Goal: Task Accomplishment & Management: Use online tool/utility

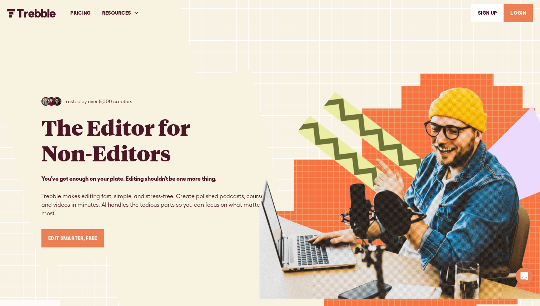
click at [521, 17] on link "LOGIN" at bounding box center [517, 13] width 29 height 18
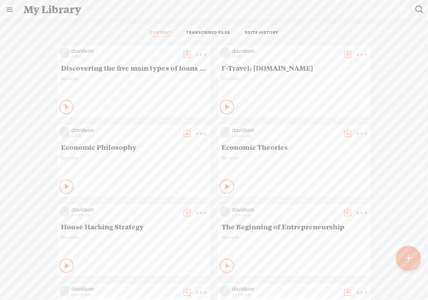
click at [408, 263] on t at bounding box center [409, 259] width 6 height 16
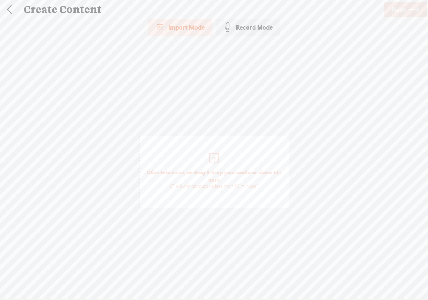
click at [214, 162] on div at bounding box center [214, 158] width 14 height 14
click at [407, 16] on link "Next" at bounding box center [406, 10] width 44 height 16
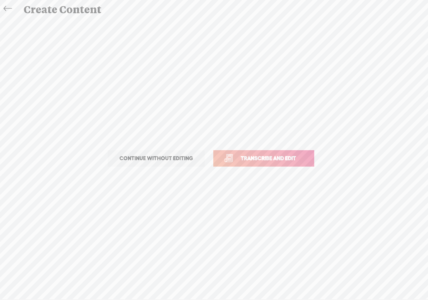
click at [281, 156] on span "Transcribe and edit" at bounding box center [268, 158] width 70 height 8
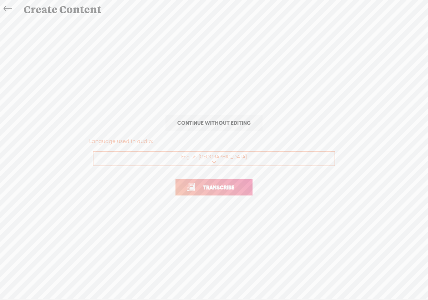
click at [240, 192] on link "Transcribe" at bounding box center [214, 187] width 77 height 16
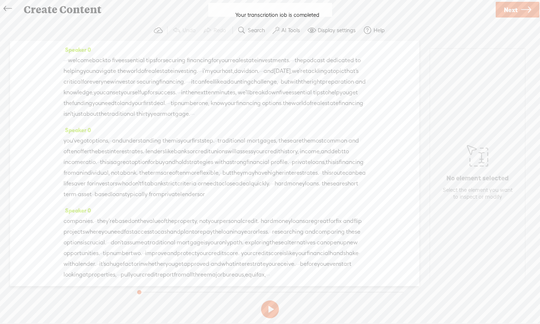
click at [273, 300] on button at bounding box center [270, 309] width 18 height 18
click at [270, 300] on button at bounding box center [270, 309] width 18 height 18
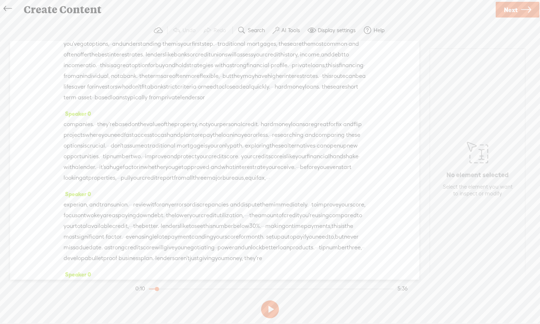
scroll to position [166, 0]
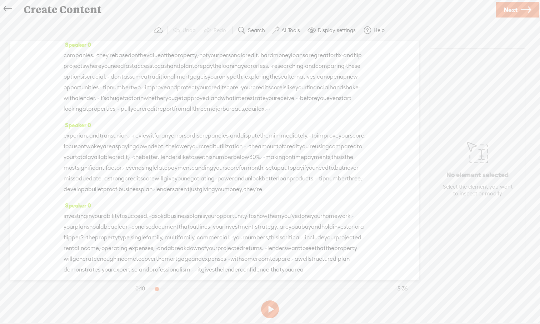
click at [288, 31] on label "AI Tools" at bounding box center [290, 30] width 19 height 7
click at [284, 170] on span at bounding box center [282, 170] width 13 height 5
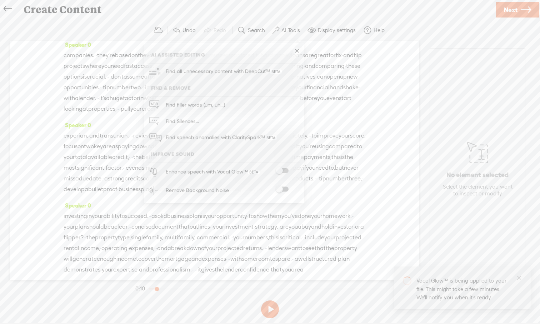
click at [283, 191] on span at bounding box center [282, 189] width 13 height 5
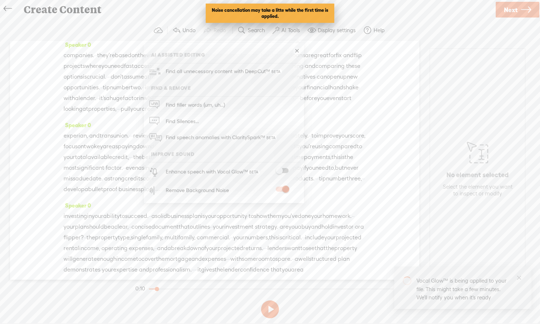
click at [408, 132] on div "Speaker 0 · · · welcome back to · five essential · tips for securing · financin…" at bounding box center [214, 160] width 409 height 239
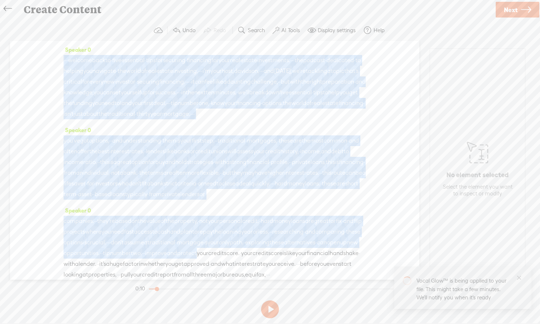
drag, startPoint x: 140, startPoint y: 118, endPoint x: 141, endPoint y: 28, distance: 90.0
click at [141, 28] on div "Trebble audio editor works best with Google Chrome or Firefox. Please switch yo…" at bounding box center [270, 170] width 526 height 301
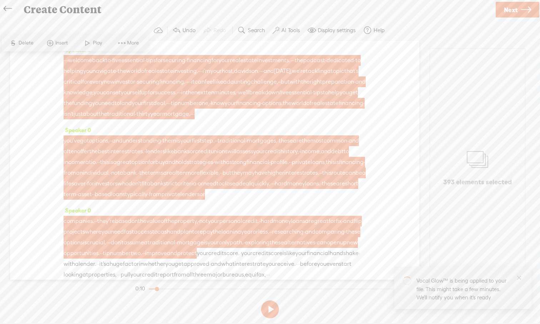
click at [262, 76] on span "·" at bounding box center [262, 71] width 1 height 11
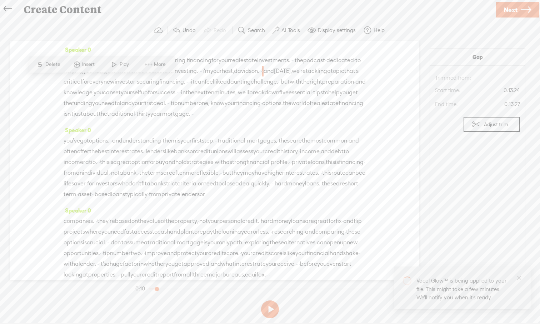
click at [50, 93] on div "Speaker 0 · · · welcome back to · five essential · tips for securing · financin…" at bounding box center [214, 160] width 409 height 239
click at [377, 84] on div "Speaker 0 · · · welcome back to · five essential · tips for securing · financin…" at bounding box center [214, 160] width 409 height 239
click at [85, 25] on section "Undo Redo Search Remove Background Noise AI Tools Configure Magic Sound Enhance…" at bounding box center [270, 30] width 526 height 21
click at [69, 48] on span "Speaker 0" at bounding box center [77, 49] width 27 height 6
drag, startPoint x: 157, startPoint y: 61, endPoint x: 48, endPoint y: 53, distance: 109.2
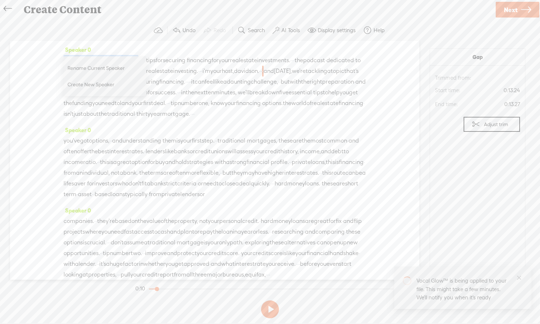
click at [48, 53] on div "Speaker 0 · · · welcome back to · five essential · tips for securing · financin…" at bounding box center [214, 160] width 409 height 239
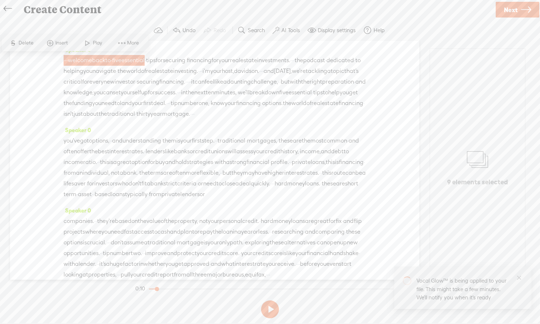
click at [66, 60] on span "·" at bounding box center [65, 60] width 1 height 11
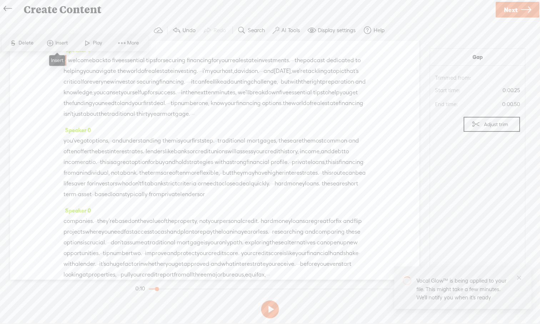
click at [58, 44] on span "Insert" at bounding box center [62, 43] width 14 height 7
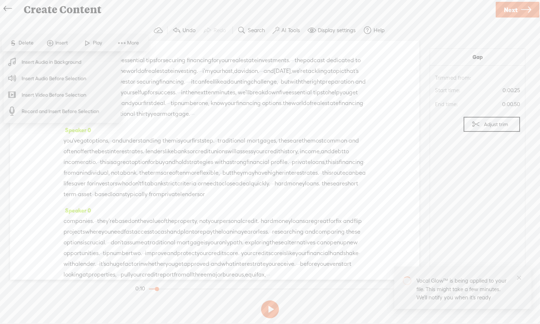
click at [404, 162] on div "Speaker 0 · · · welcome back to · five essential · tips for securing · financin…" at bounding box center [214, 160] width 409 height 239
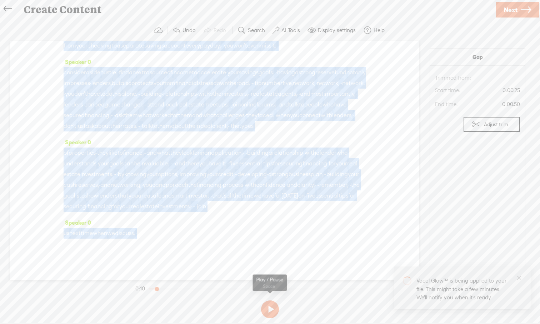
scroll to position [599, 0]
drag, startPoint x: 324, startPoint y: 251, endPoint x: 333, endPoint y: 311, distance: 61.0
click at [333, 300] on div "Trebble audio editor works best with Google Chrome or Firefox. Please switch yo…" at bounding box center [270, 170] width 526 height 301
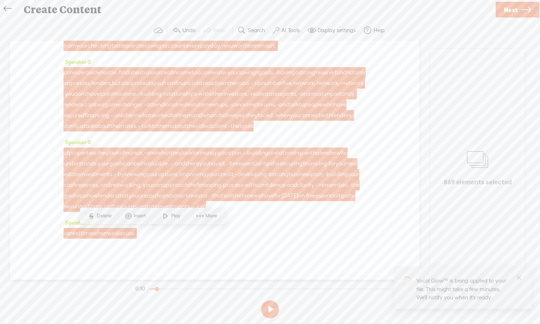
click at [151, 237] on span at bounding box center [144, 233] width 14 height 11
click at [99, 180] on span "reserves," at bounding box center [87, 185] width 23 height 11
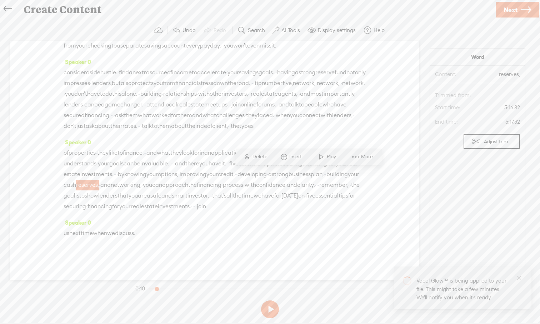
drag, startPoint x: 165, startPoint y: 235, endPoint x: 54, endPoint y: 207, distance: 114.0
click at [53, 207] on div "Speaker 0 · · · welcome back to · five essential · tips for securing · financin…" at bounding box center [214, 160] width 409 height 239
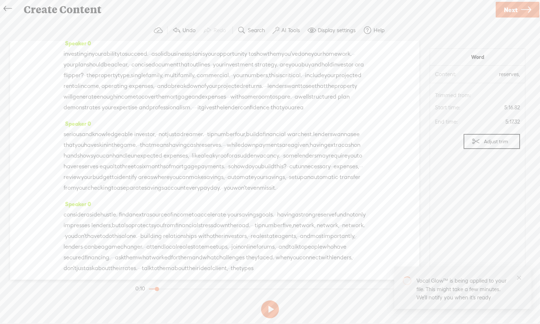
scroll to position [0, 0]
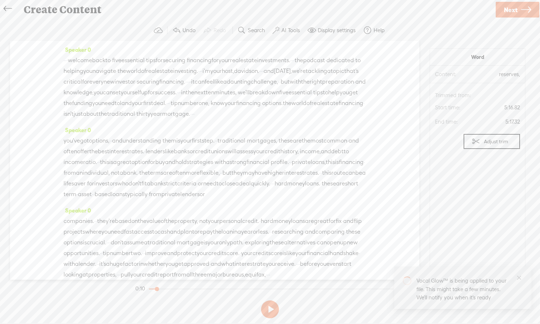
drag, startPoint x: 153, startPoint y: 233, endPoint x: 55, endPoint y: 4, distance: 249.2
click at [55, 4] on div "Create Content Use text-to-audio Use voice actor Record From This Browser Use p…" at bounding box center [270, 162] width 540 height 324
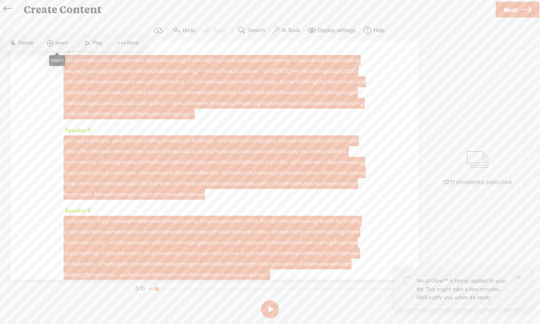
click at [55, 43] on span "Insert" at bounding box center [62, 43] width 14 height 7
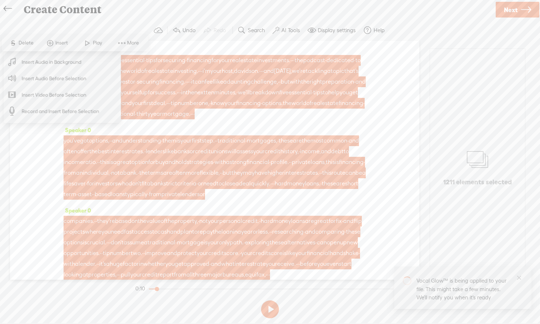
click at [60, 65] on span "Insert Audio in Background" at bounding box center [52, 62] width 88 height 16
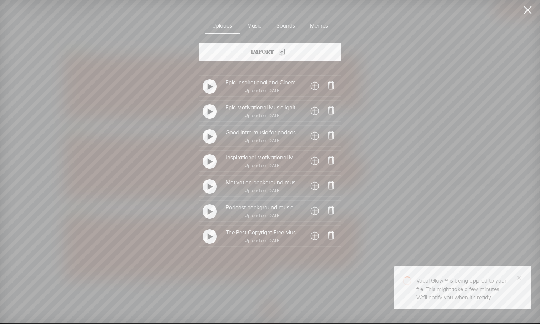
click at [208, 214] on t at bounding box center [209, 211] width 5 height 11
click at [208, 240] on t at bounding box center [209, 236] width 5 height 11
click at [232, 240] on div "Upload on [DATE]" at bounding box center [263, 240] width 74 height 5
click at [311, 236] on span at bounding box center [315, 235] width 8 height 11
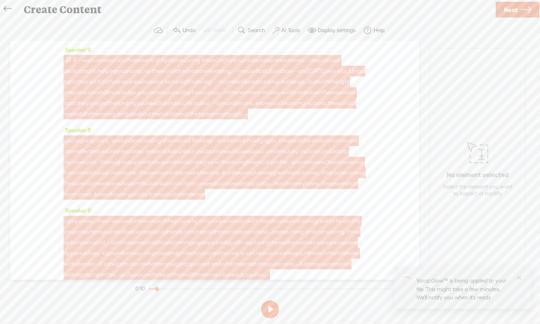
click at [74, 59] on span at bounding box center [74, 59] width 5 height 9
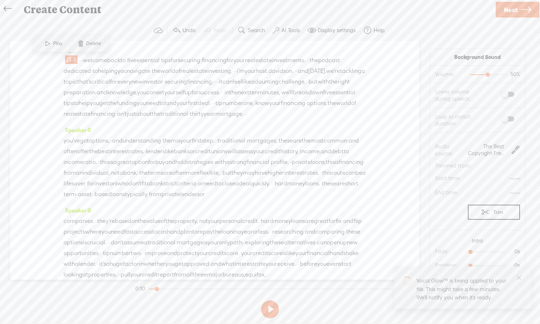
click at [428, 95] on span at bounding box center [507, 94] width 13 height 5
click at [428, 117] on span at bounding box center [507, 118] width 13 height 5
drag, startPoint x: 471, startPoint y: 251, endPoint x: 491, endPoint y: 252, distance: 19.7
click at [428, 252] on div at bounding box center [492, 252] width 16 height 16
drag, startPoint x: 470, startPoint y: 265, endPoint x: 491, endPoint y: 266, distance: 21.1
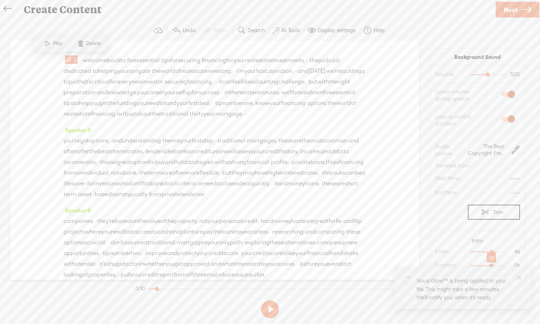
click at [428, 266] on div at bounding box center [492, 266] width 16 height 16
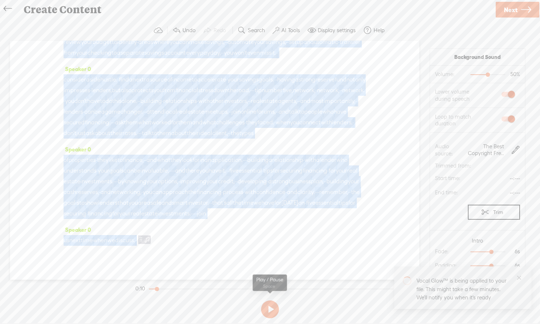
scroll to position [599, 0]
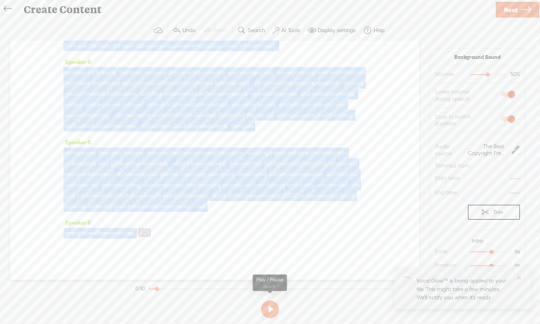
drag, startPoint x: 278, startPoint y: 243, endPoint x: 277, endPoint y: 299, distance: 55.4
click at [277, 299] on div "Trebble audio editor works best with Google Chrome or Firefox. Please switch yo…" at bounding box center [270, 170] width 526 height 301
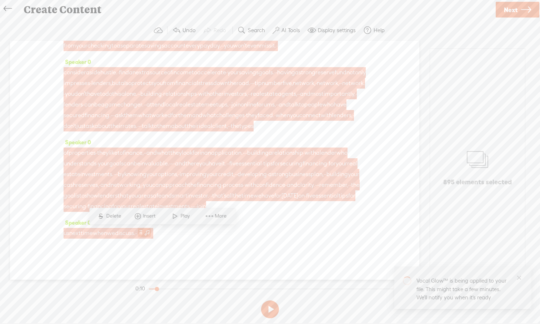
click at [144, 233] on span at bounding box center [140, 232] width 5 height 9
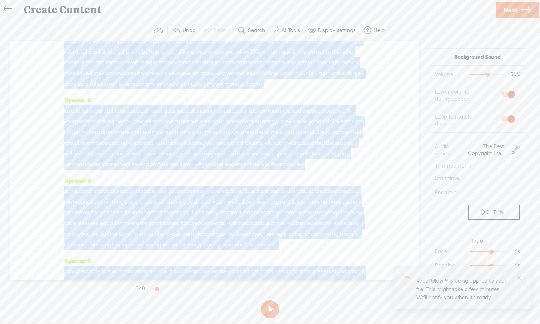
scroll to position [0, 0]
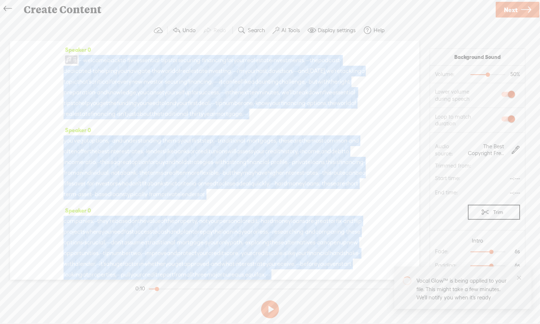
drag, startPoint x: 206, startPoint y: 198, endPoint x: 176, endPoint y: 20, distance: 180.6
click at [176, 20] on div "Trebble audio editor works best with Google Chrome or Firefox. Please switch yo…" at bounding box center [270, 170] width 526 height 301
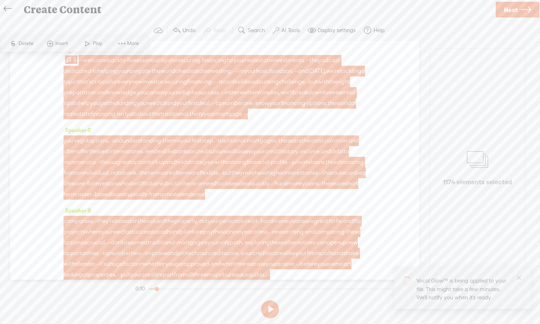
click at [318, 66] on span "podcast" at bounding box center [329, 60] width 22 height 11
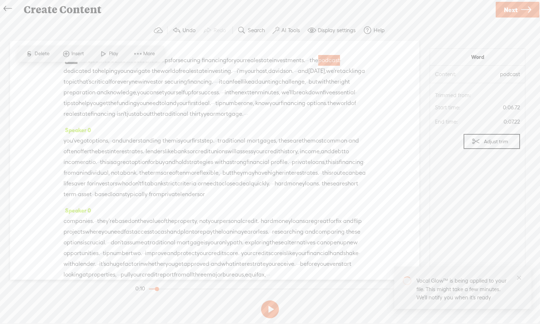
click at [308, 66] on span "·" at bounding box center [308, 60] width 1 height 11
click at [59, 63] on div "Speaker 0 · · · welcome back to · five essential · tips for securing · financin…" at bounding box center [214, 160] width 409 height 239
click at [83, 54] on span at bounding box center [87, 53] width 11 height 13
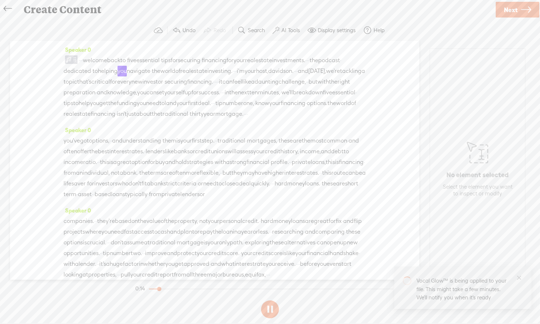
click at [61, 57] on div "Speaker 0 · · · welcome back to · five essential · tips for securing · financin…" at bounding box center [214, 160] width 409 height 239
click at [268, 300] on button at bounding box center [270, 309] width 18 height 18
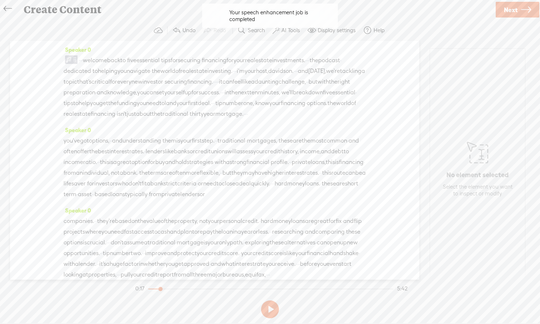
click at [60, 56] on div "Speaker 0 · · · welcome back to · five essential · tips for securing · financin…" at bounding box center [214, 160] width 409 height 239
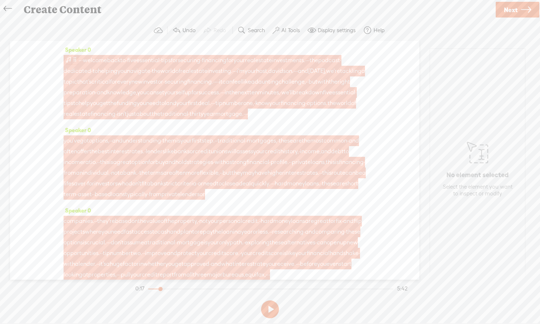
click at [70, 59] on span at bounding box center [68, 59] width 7 height 9
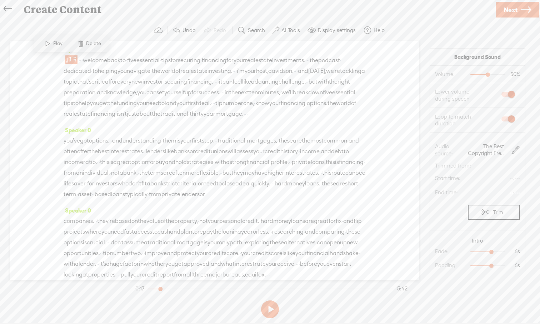
click at [48, 43] on span at bounding box center [47, 43] width 11 height 13
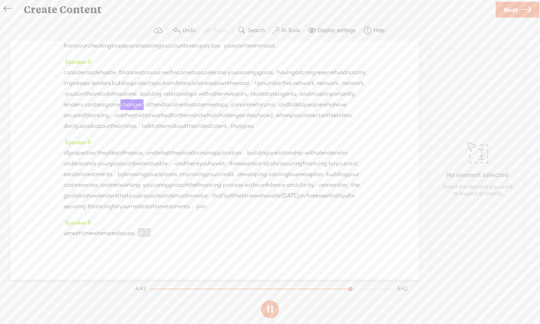
scroll to position [599, 0]
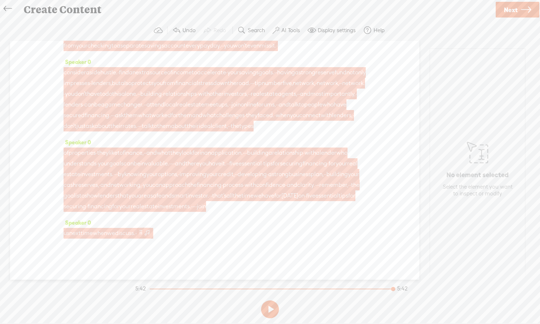
click at [151, 232] on span at bounding box center [147, 232] width 7 height 9
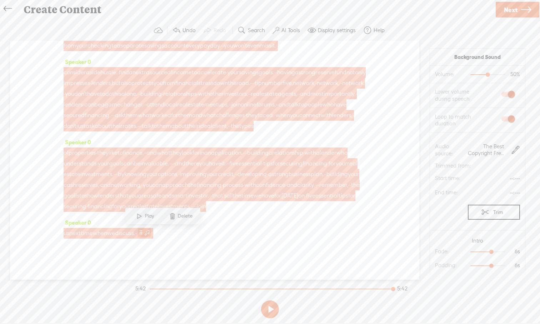
click at [151, 232] on span at bounding box center [147, 232] width 7 height 9
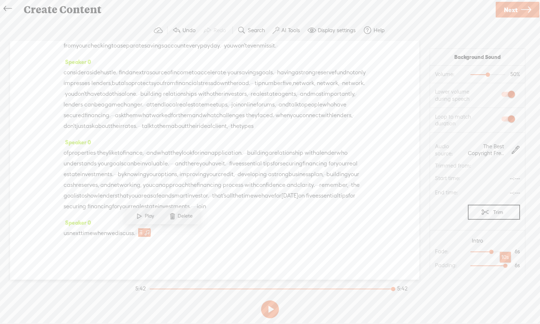
drag, startPoint x: 492, startPoint y: 265, endPoint x: 505, endPoint y: 265, distance: 13.2
click at [428, 265] on div at bounding box center [506, 266] width 16 height 16
click at [298, 201] on span "on" at bounding box center [301, 195] width 6 height 11
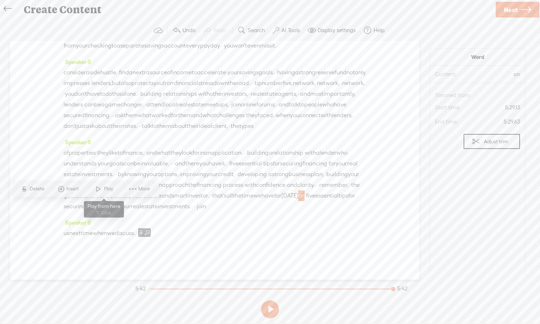
click at [96, 189] on span at bounding box center [98, 188] width 11 height 13
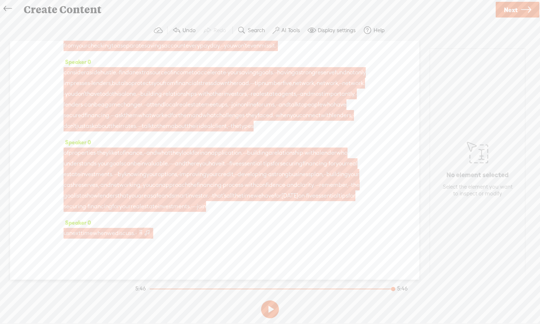
click at [151, 234] on span at bounding box center [147, 232] width 7 height 9
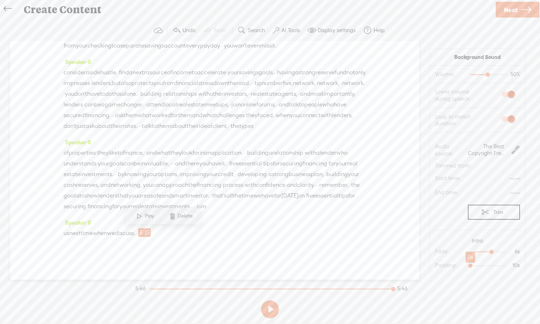
drag, startPoint x: 505, startPoint y: 266, endPoint x: 466, endPoint y: 266, distance: 39.3
click at [428, 266] on div at bounding box center [471, 266] width 16 height 16
click at [305, 201] on span "·" at bounding box center [305, 195] width 1 height 11
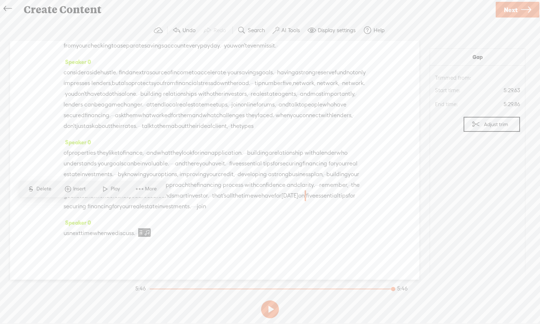
click at [105, 191] on span at bounding box center [105, 188] width 11 height 13
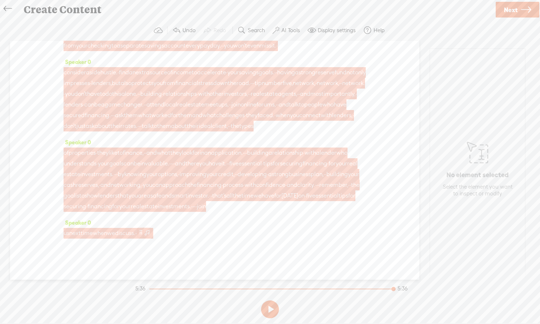
click at [144, 233] on span at bounding box center [140, 232] width 5 height 9
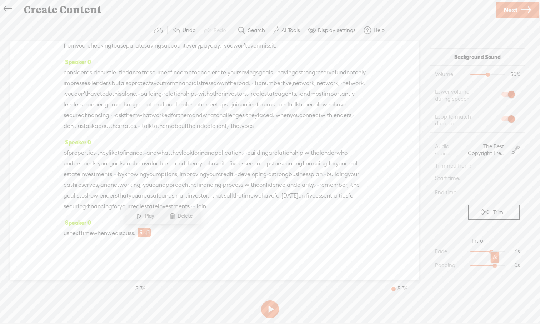
drag, startPoint x: 471, startPoint y: 266, endPoint x: 495, endPoint y: 267, distance: 24.7
click at [428, 267] on div at bounding box center [495, 266] width 16 height 16
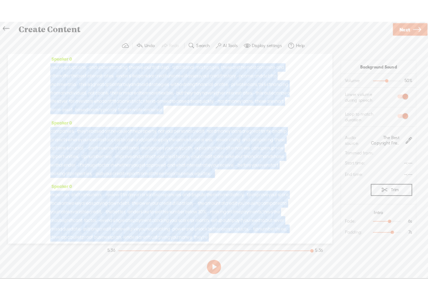
scroll to position [0, 0]
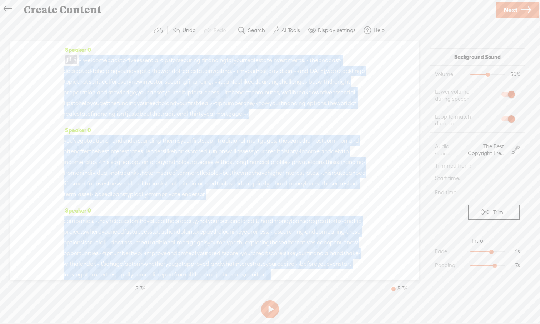
drag, startPoint x: 255, startPoint y: 166, endPoint x: 233, endPoint y: 26, distance: 141.0
click at [233, 26] on div "Trebble audio editor works best with Google Chrome or Firefox. Please switch yo…" at bounding box center [270, 170] width 526 height 301
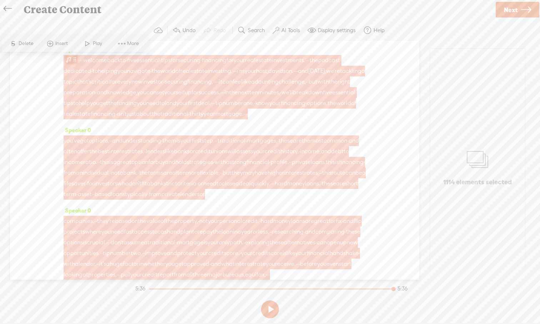
click at [68, 59] on span at bounding box center [68, 59] width 7 height 9
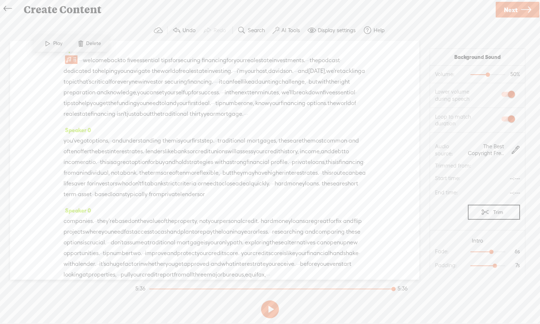
click at [62, 62] on div "Speaker 0 · · · welcome back to · five essential · tips for securing · financin…" at bounding box center [214, 160] width 409 height 239
click at [48, 44] on span at bounding box center [47, 43] width 11 height 13
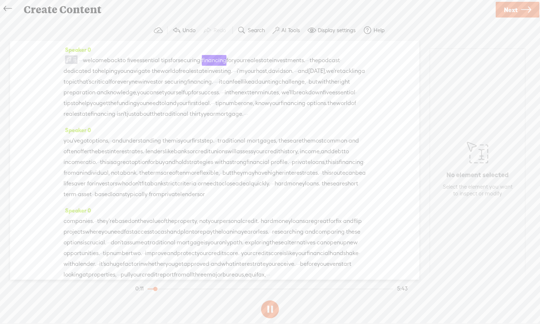
click at [273, 300] on button at bounding box center [270, 309] width 18 height 18
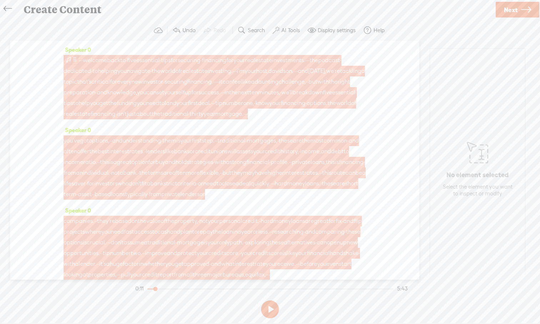
click at [67, 60] on span at bounding box center [68, 59] width 7 height 9
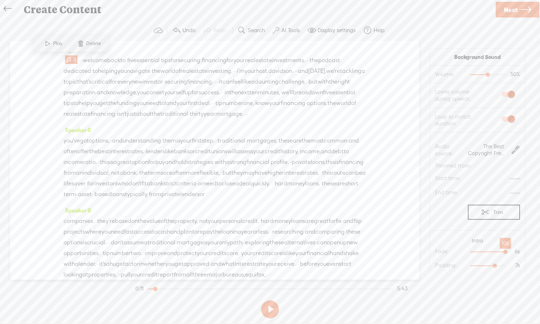
drag, startPoint x: 491, startPoint y: 251, endPoint x: 504, endPoint y: 251, distance: 12.5
click at [428, 251] on div at bounding box center [506, 252] width 16 height 16
drag, startPoint x: 494, startPoint y: 266, endPoint x: 508, endPoint y: 266, distance: 14.3
click at [428, 266] on div at bounding box center [506, 266] width 16 height 16
click at [46, 44] on span at bounding box center [47, 43] width 11 height 13
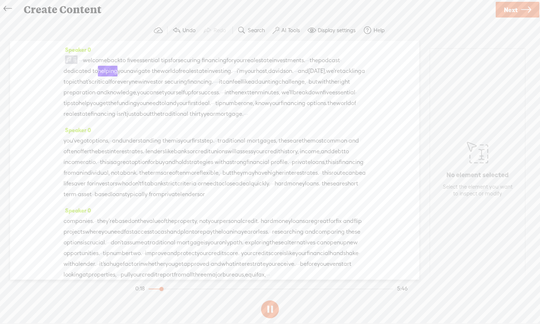
click at [149, 287] on section "0:18 5:46" at bounding box center [271, 289] width 275 height 18
click at [63, 59] on div "Speaker 0 · · · welcome back to · five essential · tips for securing · financin…" at bounding box center [214, 160] width 409 height 239
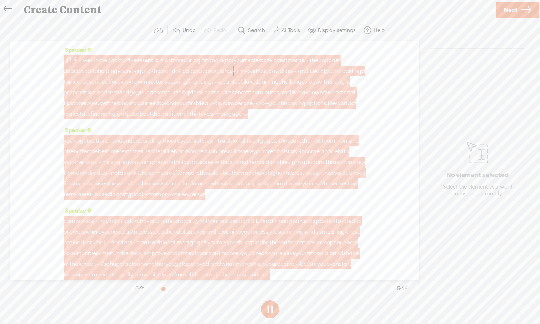
click at [69, 58] on span at bounding box center [68, 59] width 7 height 9
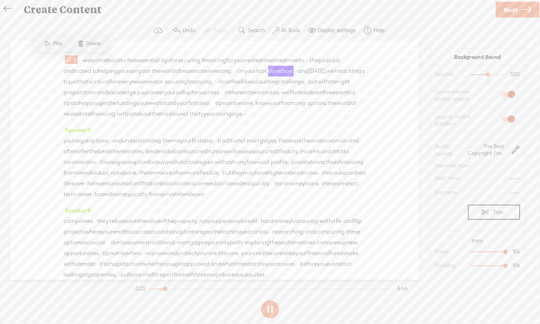
click at [46, 42] on span at bounding box center [47, 43] width 11 height 13
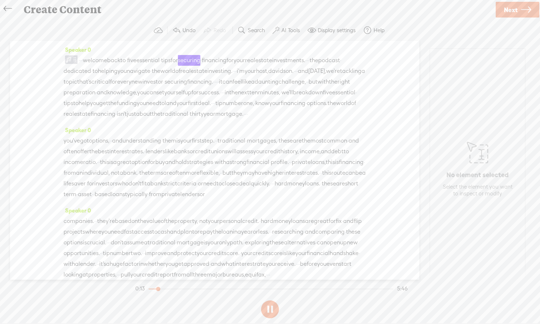
click at [269, 300] on button at bounding box center [270, 309] width 18 height 18
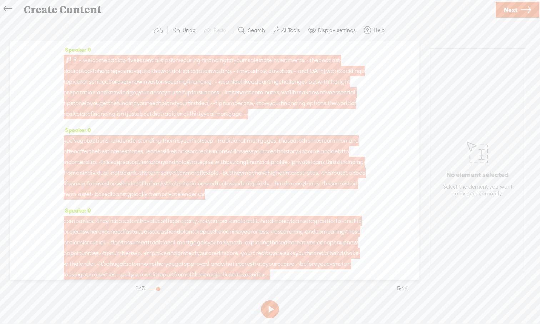
click at [68, 58] on span at bounding box center [68, 59] width 7 height 9
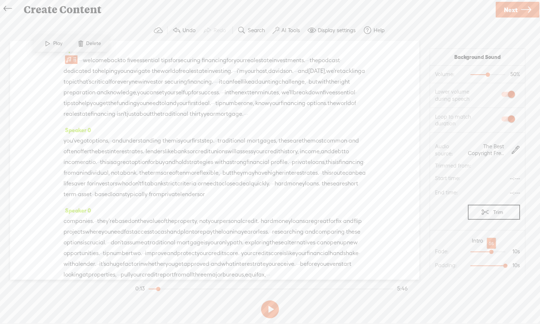
drag, startPoint x: 505, startPoint y: 251, endPoint x: 492, endPoint y: 252, distance: 13.3
click at [428, 252] on div at bounding box center [492, 252] width 16 height 16
drag, startPoint x: 504, startPoint y: 265, endPoint x: 492, endPoint y: 265, distance: 12.9
click at [428, 265] on div at bounding box center [492, 266] width 16 height 16
click at [43, 45] on span at bounding box center [47, 43] width 11 height 13
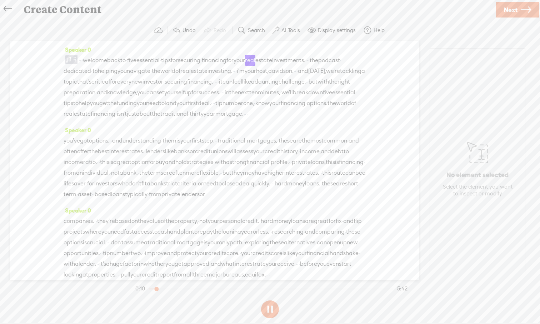
click at [277, 300] on button at bounding box center [270, 309] width 18 height 18
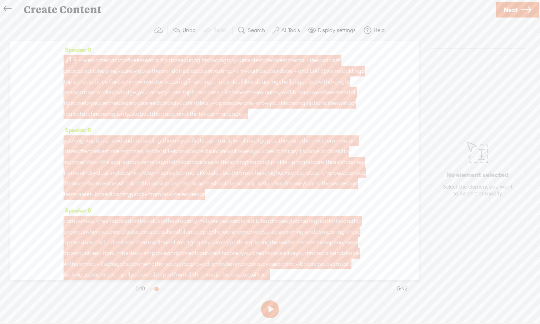
click at [68, 59] on span at bounding box center [68, 59] width 7 height 9
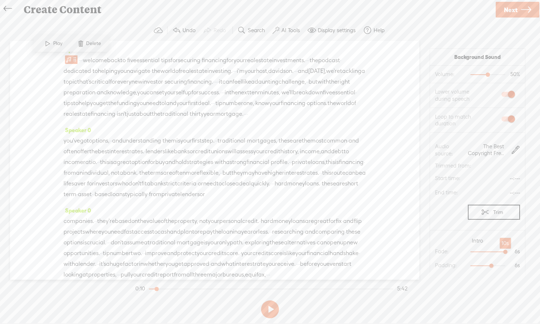
drag, startPoint x: 492, startPoint y: 251, endPoint x: 520, endPoint y: 250, distance: 28.2
click at [428, 250] on section "Intro Fade: 10s 6s Padding: 6s 6s" at bounding box center [477, 255] width 95 height 46
drag, startPoint x: 491, startPoint y: 265, endPoint x: 512, endPoint y: 263, distance: 21.8
click at [428, 263] on div at bounding box center [506, 266] width 16 height 16
click at [48, 44] on span at bounding box center [47, 43] width 11 height 13
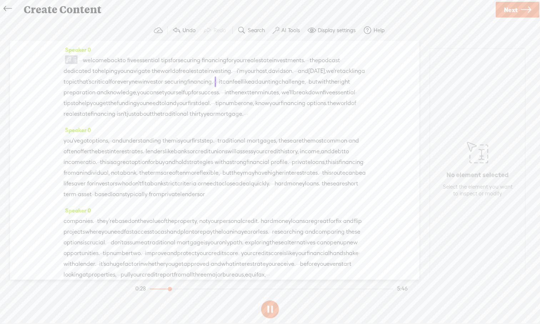
click at [271, 300] on button at bounding box center [270, 309] width 18 height 18
click at [428, 9] on icon at bounding box center [526, 10] width 10 height 18
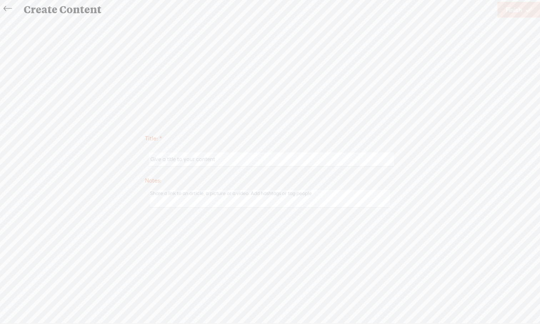
click at [252, 155] on input "text" at bounding box center [271, 159] width 245 height 14
paste input "Five essential tips for securing financing"
type input "Five essential tips for securing financing for Rea Estate Investment"
click at [428, 10] on span "Finish" at bounding box center [514, 10] width 16 height 18
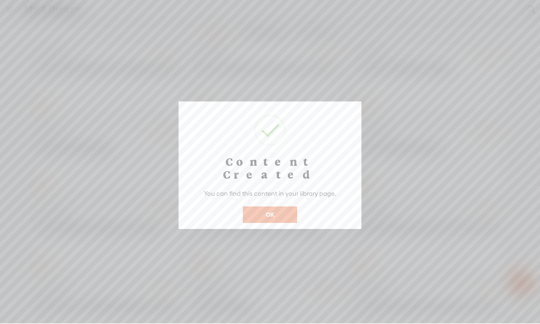
click at [296, 209] on button "OK" at bounding box center [270, 214] width 54 height 16
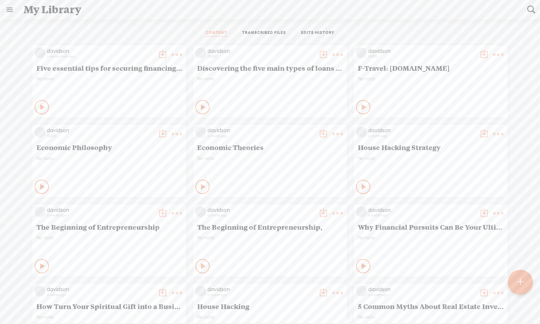
click at [42, 109] on icon at bounding box center [42, 107] width 7 height 7
click at [178, 56] on t at bounding box center [177, 55] width 10 height 10
click at [14, 91] on div "davidson a few seconds ago Five essential tips for securing financing for Rea E…" at bounding box center [269, 320] width 529 height 556
click at [178, 55] on t at bounding box center [177, 55] width 10 height 10
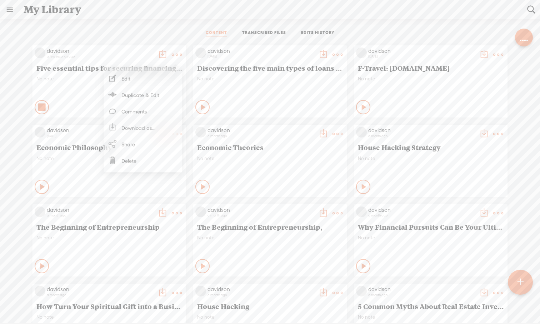
click at [149, 125] on link "Download as..." at bounding box center [142, 128] width 71 height 16
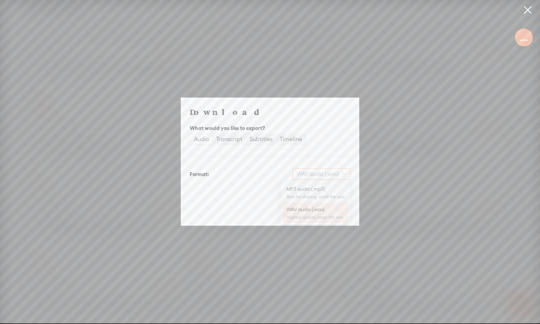
click at [345, 173] on span "WAV audio (.wav)" at bounding box center [321, 174] width 49 height 11
click at [332, 187] on div "MP3 audio (.mp3)" at bounding box center [315, 188] width 58 height 7
click at [334, 209] on span "Download" at bounding box center [332, 211] width 25 height 7
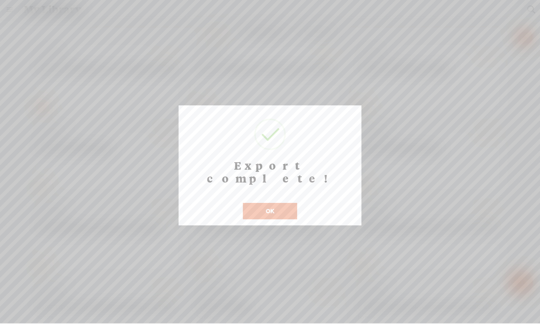
click at [262, 203] on button "OK" at bounding box center [270, 211] width 54 height 16
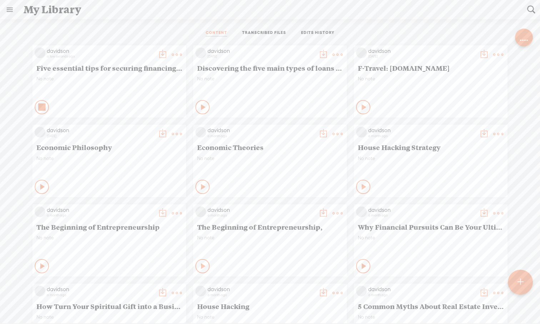
click at [176, 56] on t at bounding box center [177, 55] width 10 height 10
click at [413, 30] on div "CONTENT TRANSCRIBED FILES EDITS HISTORY" at bounding box center [269, 33] width 529 height 17
click at [428, 29] on div "CONTENT TRANSCRIBED FILES EDITS HISTORY" at bounding box center [269, 33] width 529 height 17
drag, startPoint x: 34, startPoint y: 67, endPoint x: 99, endPoint y: 72, distance: 65.2
click at [99, 72] on div "Five essential tips for securing financing for Rea Estate Investment" at bounding box center [109, 68] width 149 height 12
